Goal: Find specific page/section: Find specific page/section

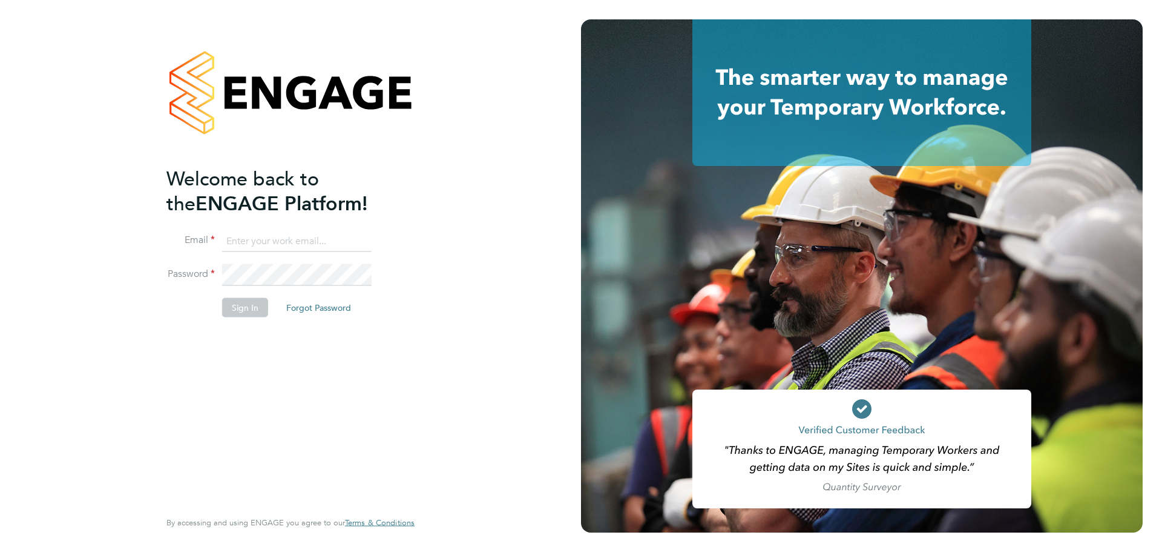
type input "mark@xede.co.uk"
click at [244, 298] on button "Sign In" at bounding box center [245, 307] width 46 height 19
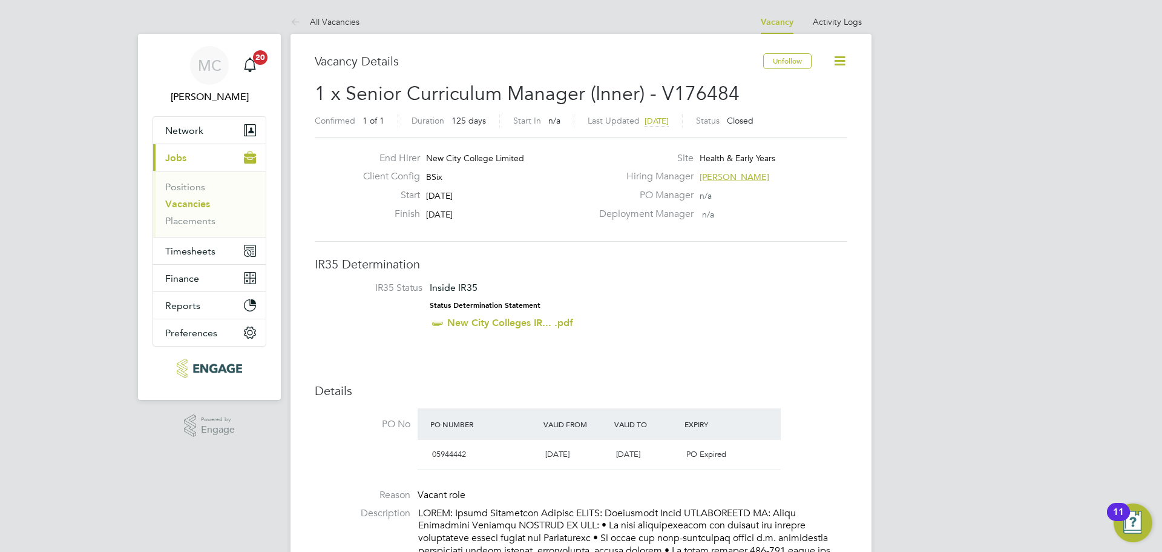
click at [202, 203] on link "Vacancies" at bounding box center [187, 204] width 45 height 12
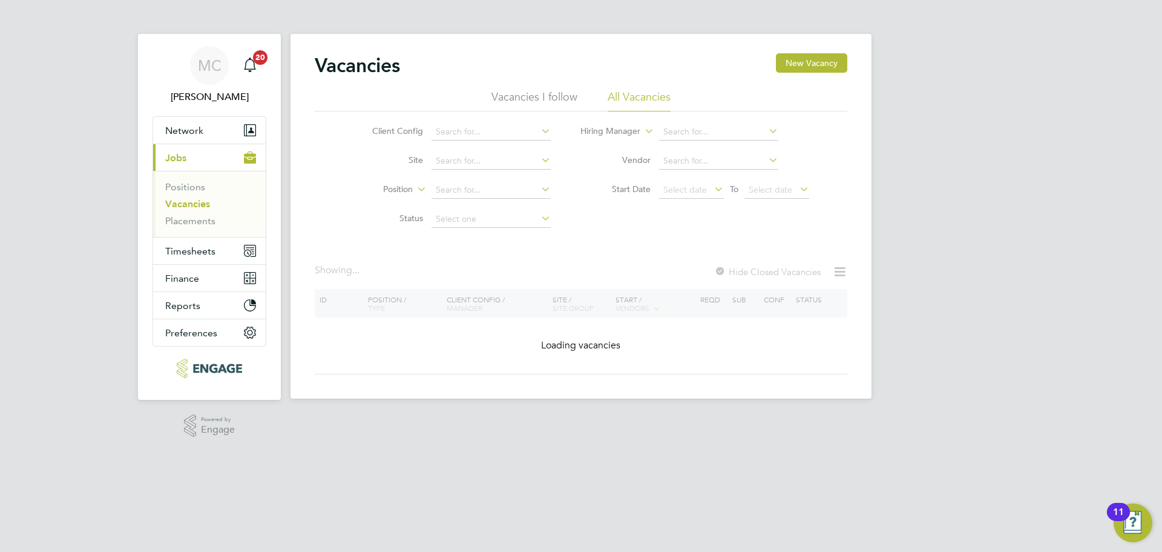
click at [638, 92] on li "All Vacancies" at bounding box center [639, 101] width 63 height 22
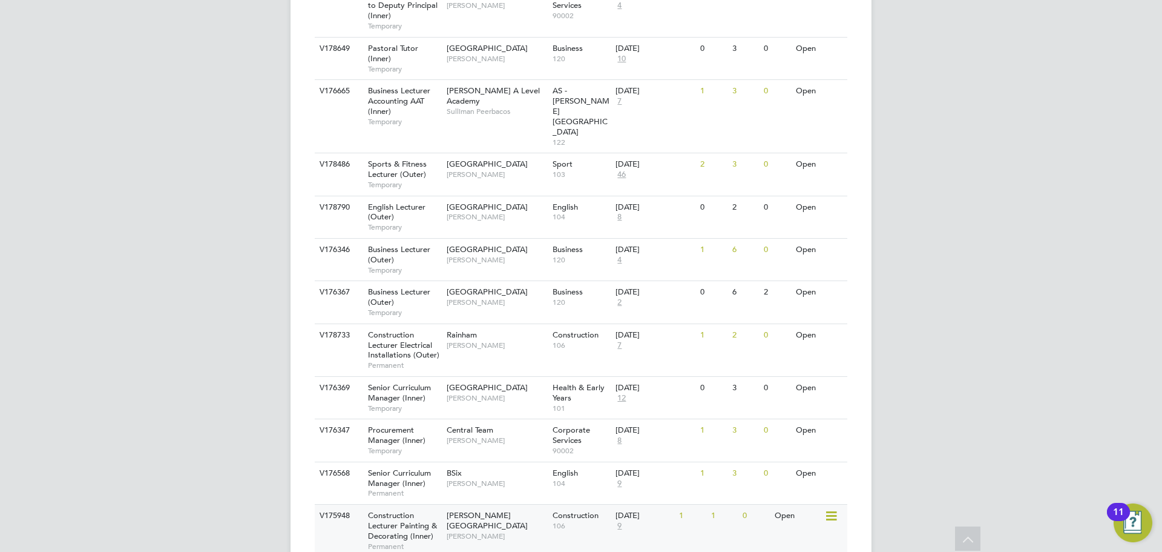
scroll to position [1258, 0]
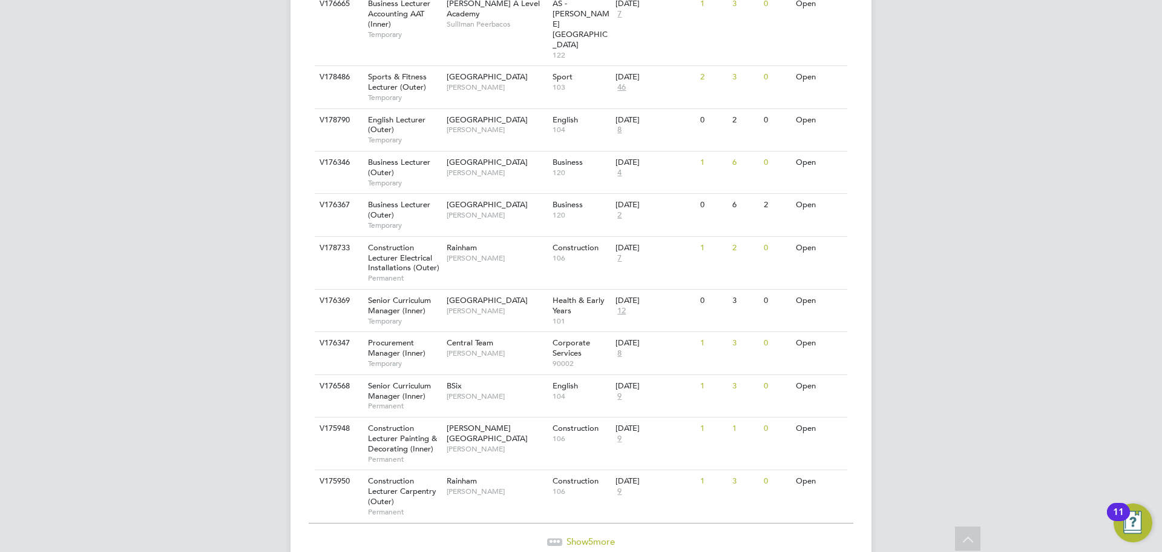
click at [582, 535] on span "Show 5 more" at bounding box center [591, 541] width 48 height 12
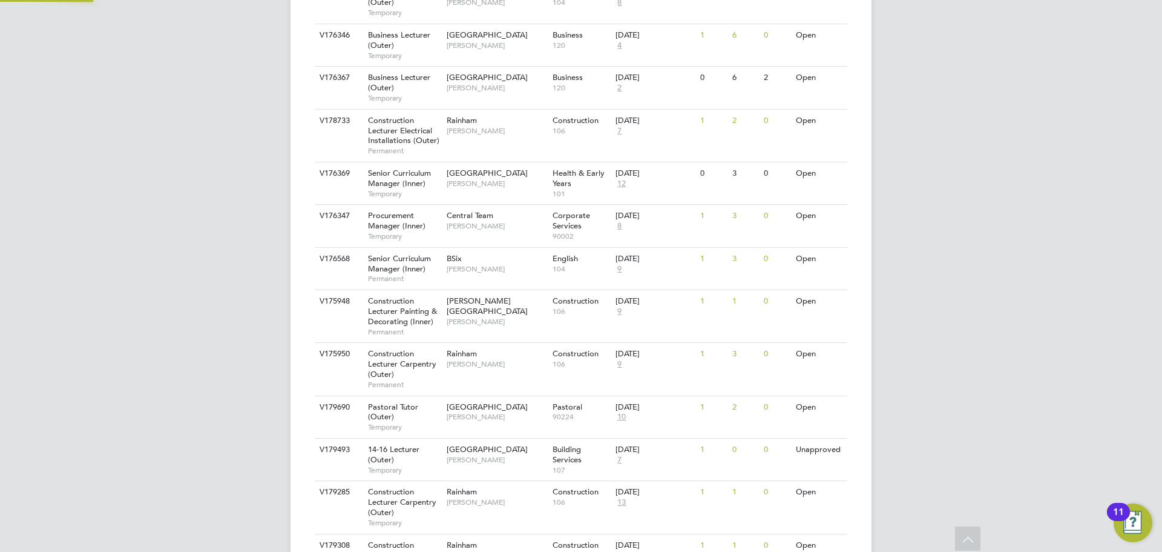
scroll to position [1465, 0]
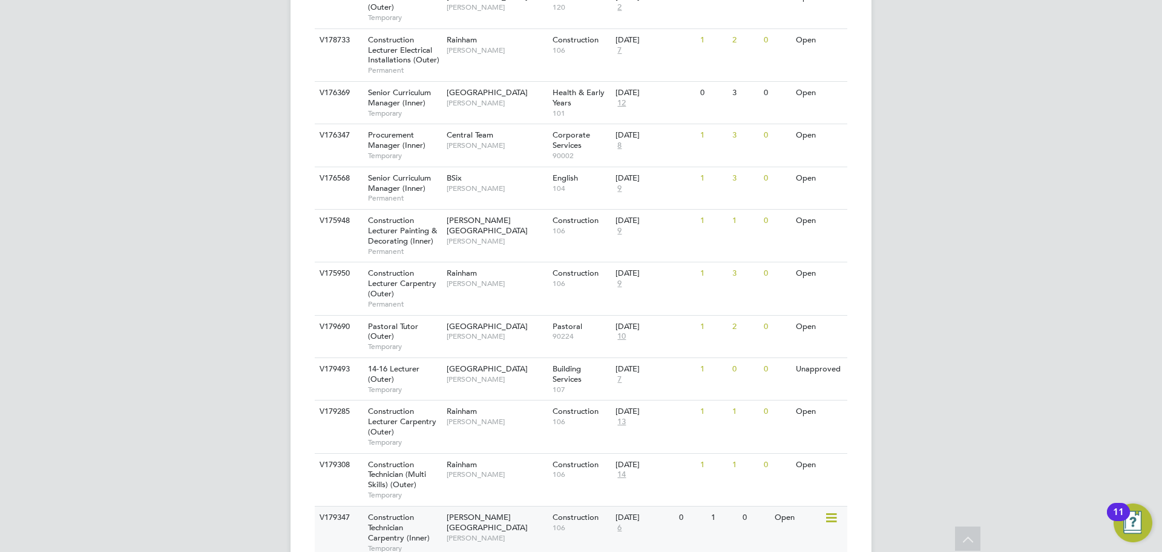
click at [521, 506] on div "V179347 Construction Technician Carpentry (Inner) Temporary Hackney Campus Nath…" at bounding box center [581, 532] width 533 height 53
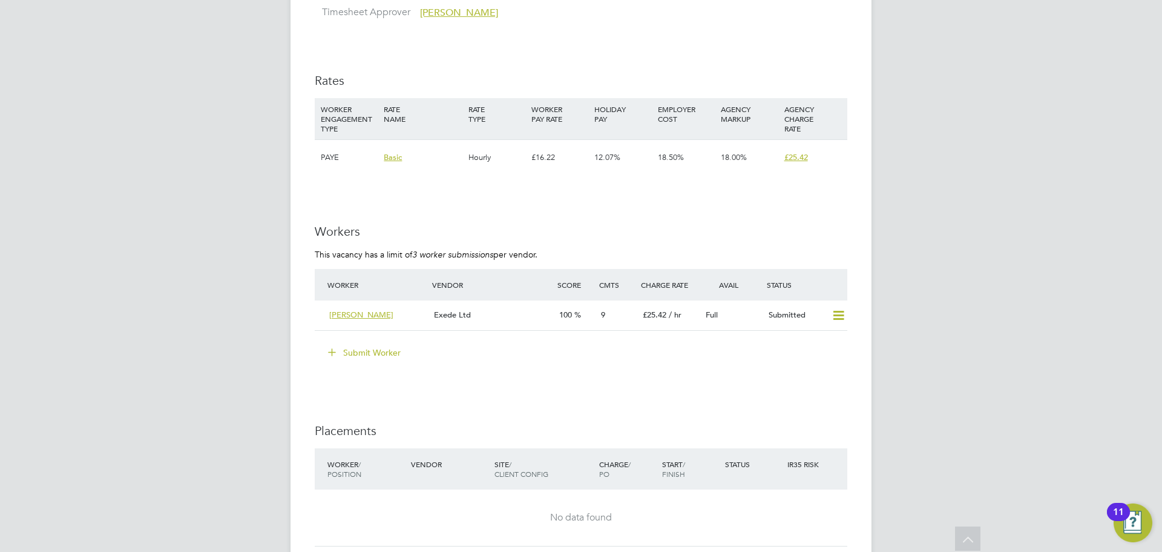
scroll to position [1805, 0]
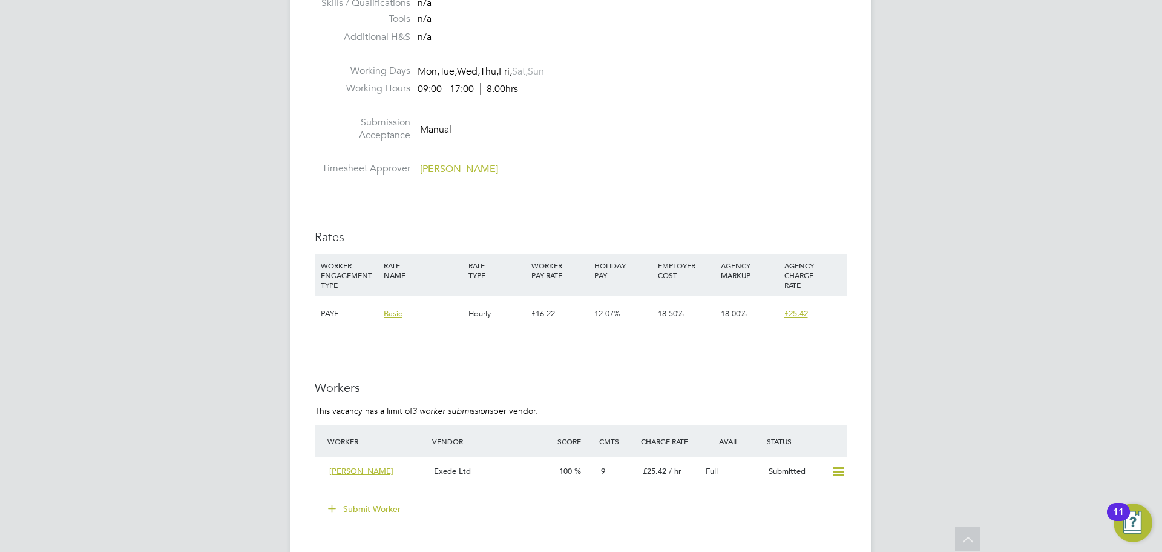
click at [504, 481] on div "Exede Ltd" at bounding box center [491, 471] width 125 height 20
